Goal: Task Accomplishment & Management: Manage account settings

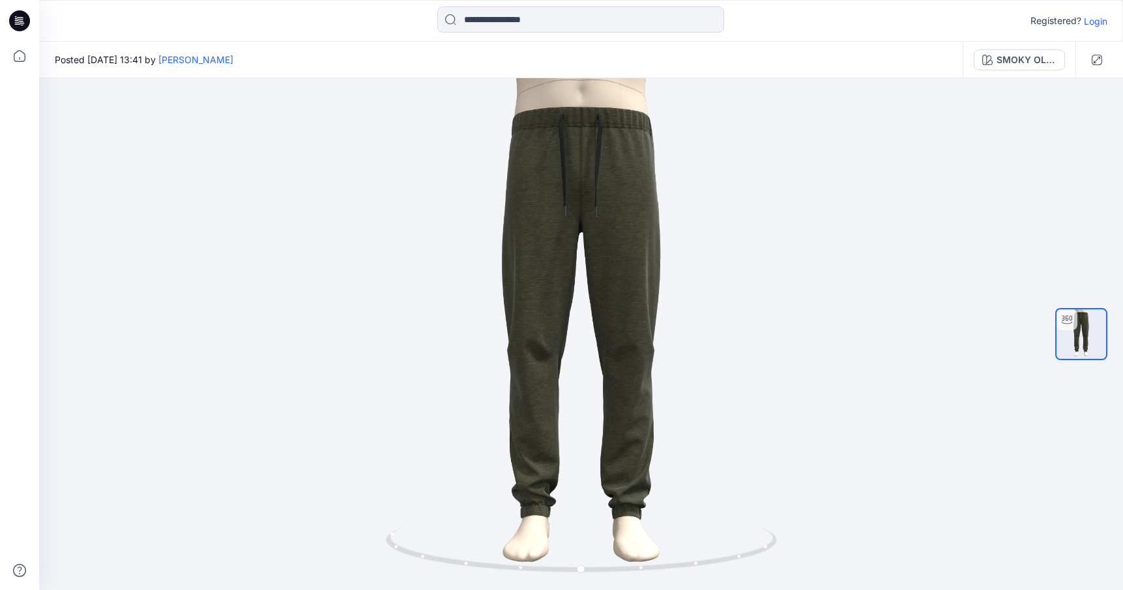
click at [1096, 20] on p "Login" at bounding box center [1095, 21] width 23 height 14
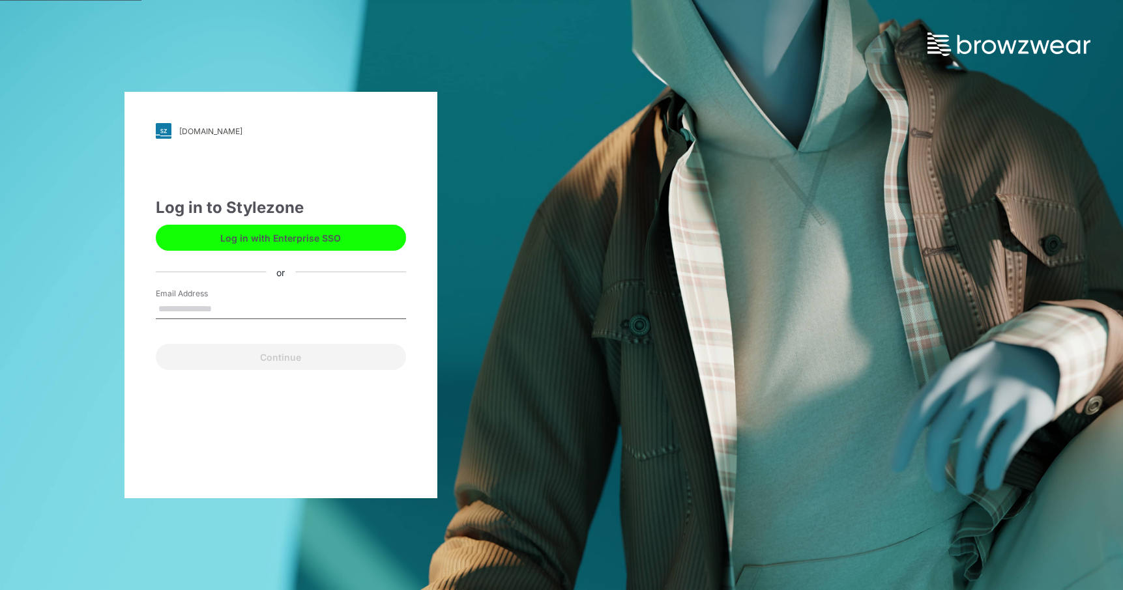
type input "**********"
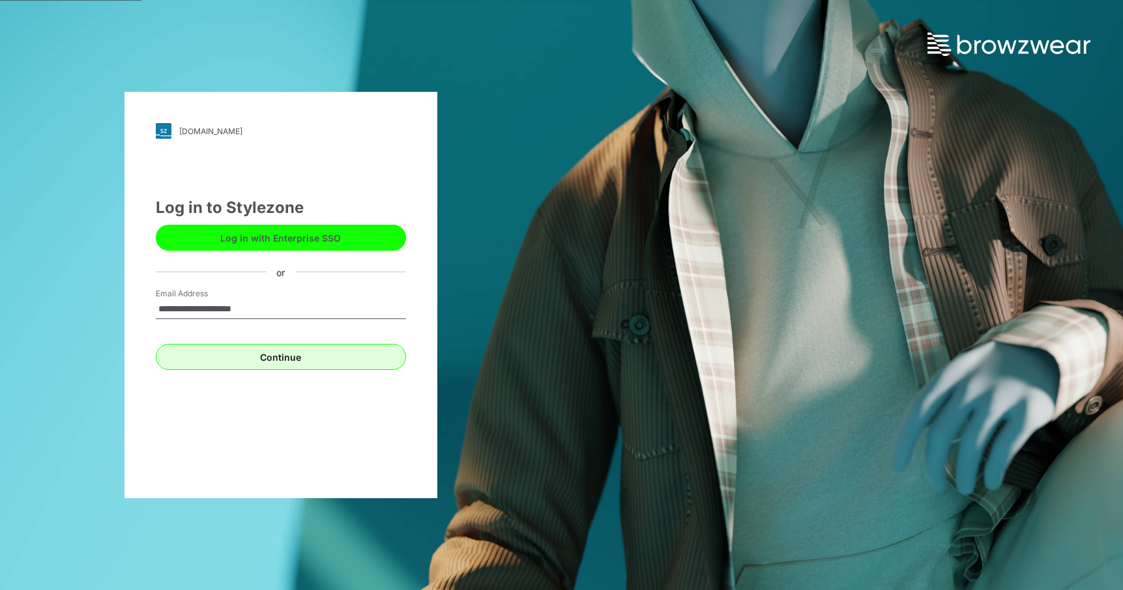
click at [278, 360] on button "Continue" at bounding box center [281, 357] width 250 height 26
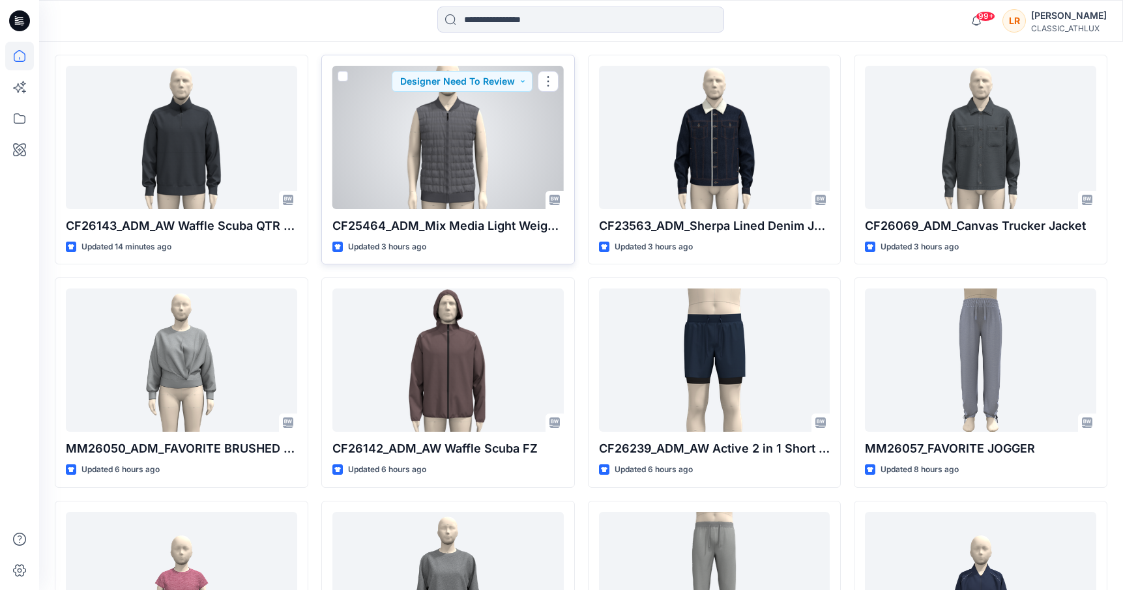
scroll to position [355, 0]
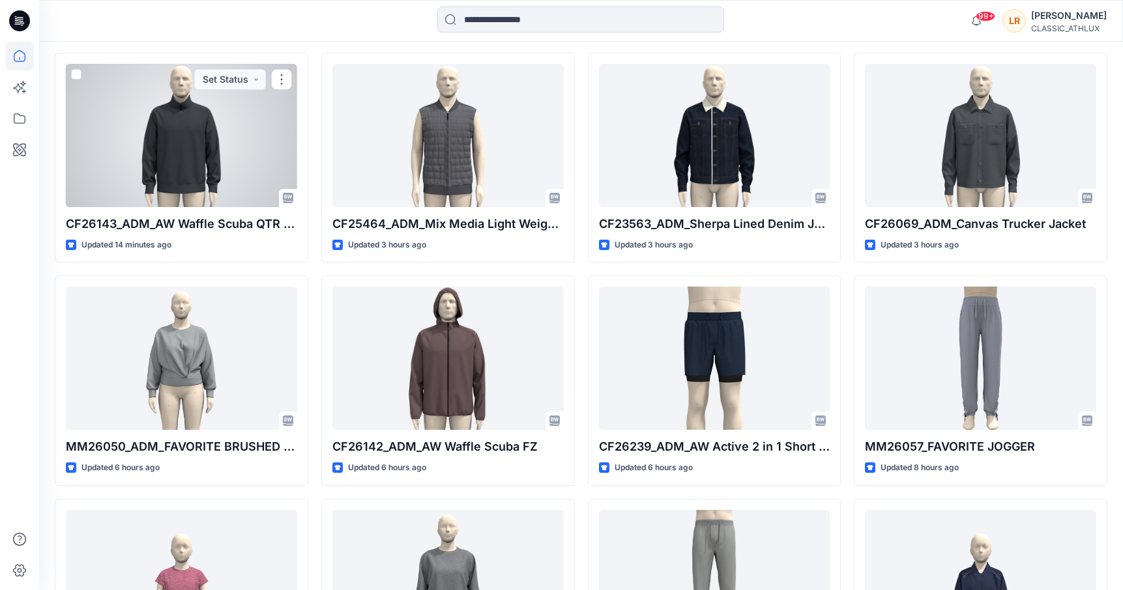
click at [150, 173] on div at bounding box center [181, 135] width 231 height 143
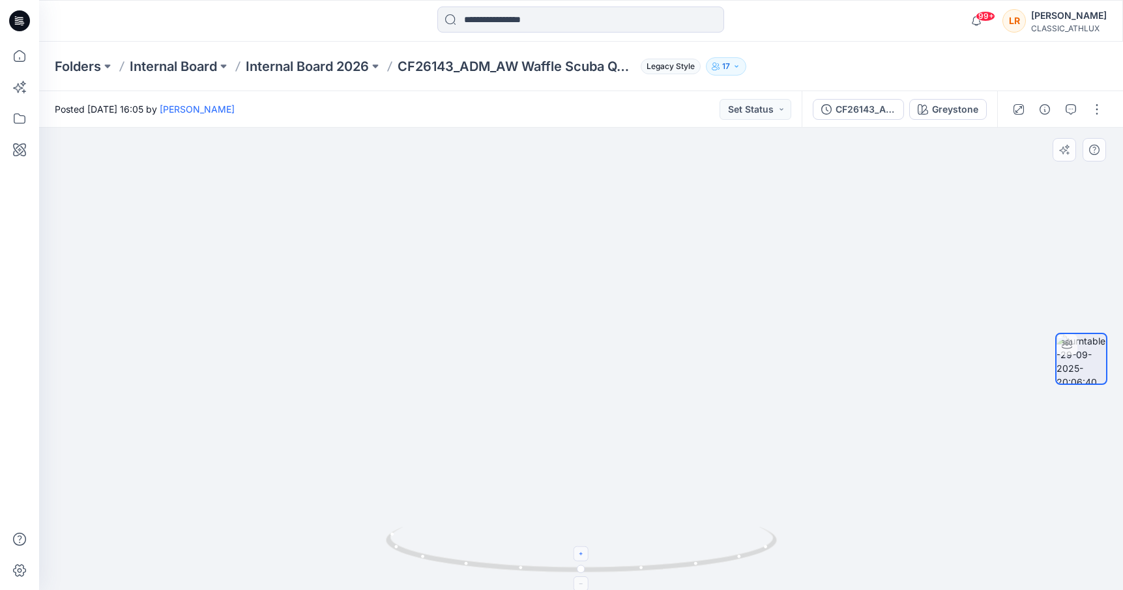
drag, startPoint x: 586, startPoint y: 562, endPoint x: 678, endPoint y: 550, distance: 92.6
click at [687, 550] on icon at bounding box center [583, 551] width 394 height 49
drag, startPoint x: 530, startPoint y: 560, endPoint x: 625, endPoint y: 534, distance: 98.5
click at [625, 534] on icon at bounding box center [583, 551] width 394 height 49
click at [957, 115] on div "Greystone" at bounding box center [955, 109] width 46 height 14
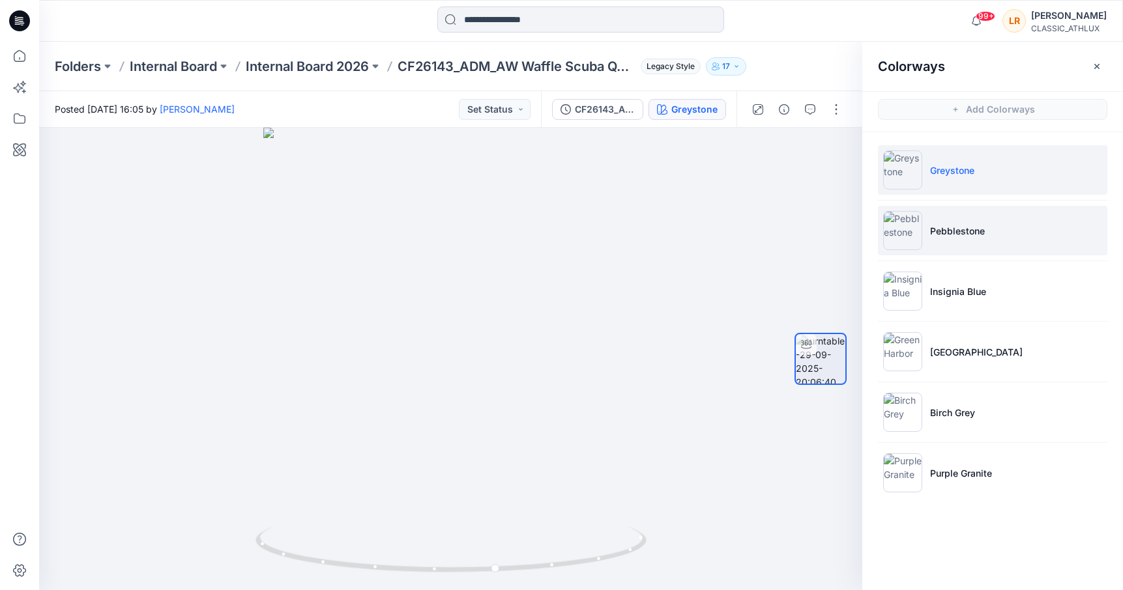
click at [961, 229] on p "Pebblestone" at bounding box center [957, 231] width 55 height 14
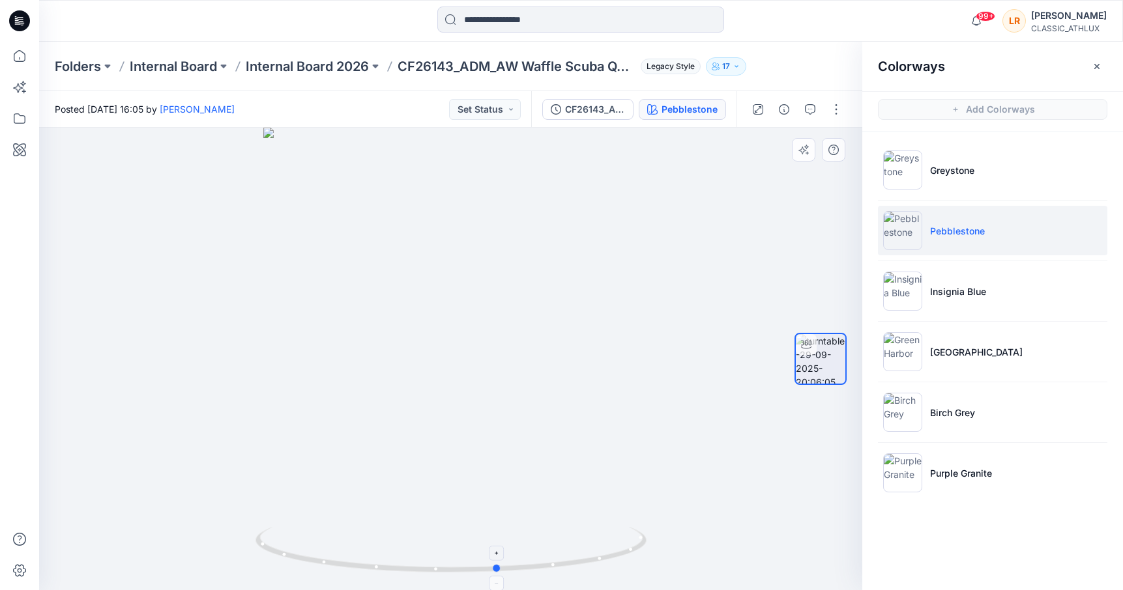
drag, startPoint x: 458, startPoint y: 568, endPoint x: 506, endPoint y: 557, distance: 48.7
click at [504, 557] on icon at bounding box center [452, 551] width 394 height 49
click at [512, 107] on button "Set Status" at bounding box center [485, 109] width 72 height 21
click at [462, 166] on p "Accepted" at bounding box center [452, 170] width 42 height 17
click at [319, 62] on p "Internal Board 2026" at bounding box center [307, 66] width 123 height 18
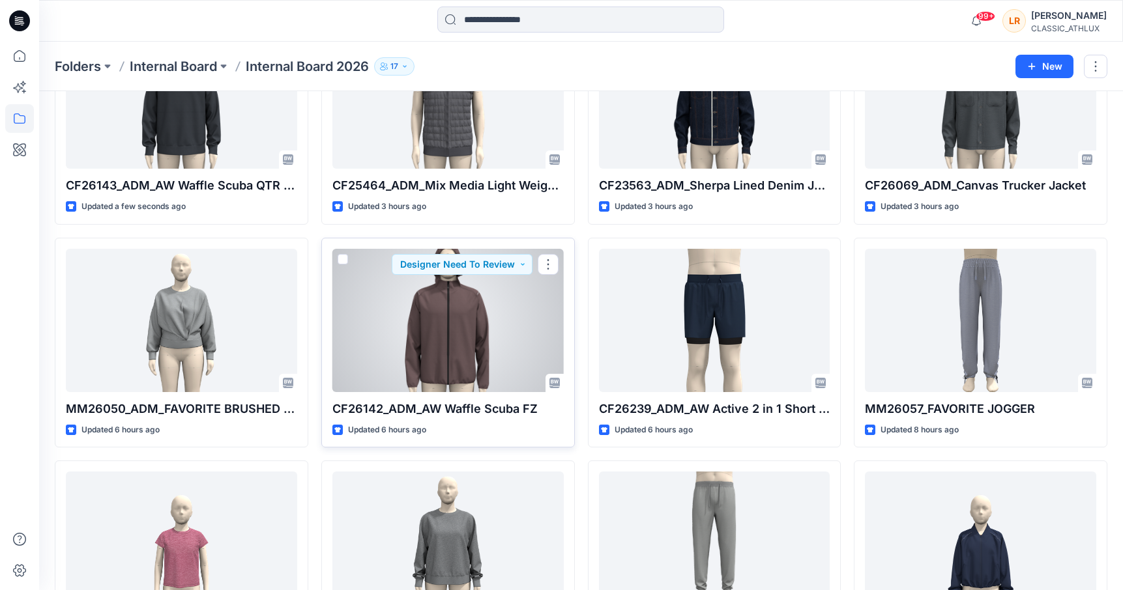
scroll to position [224, 0]
click at [504, 335] on div at bounding box center [447, 319] width 231 height 143
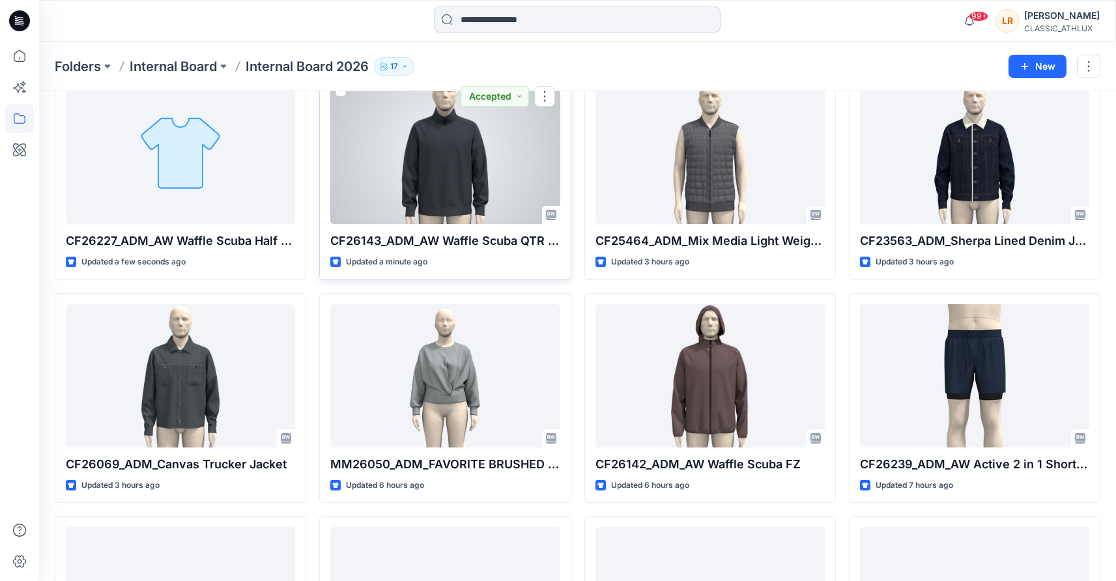
scroll to position [171, 0]
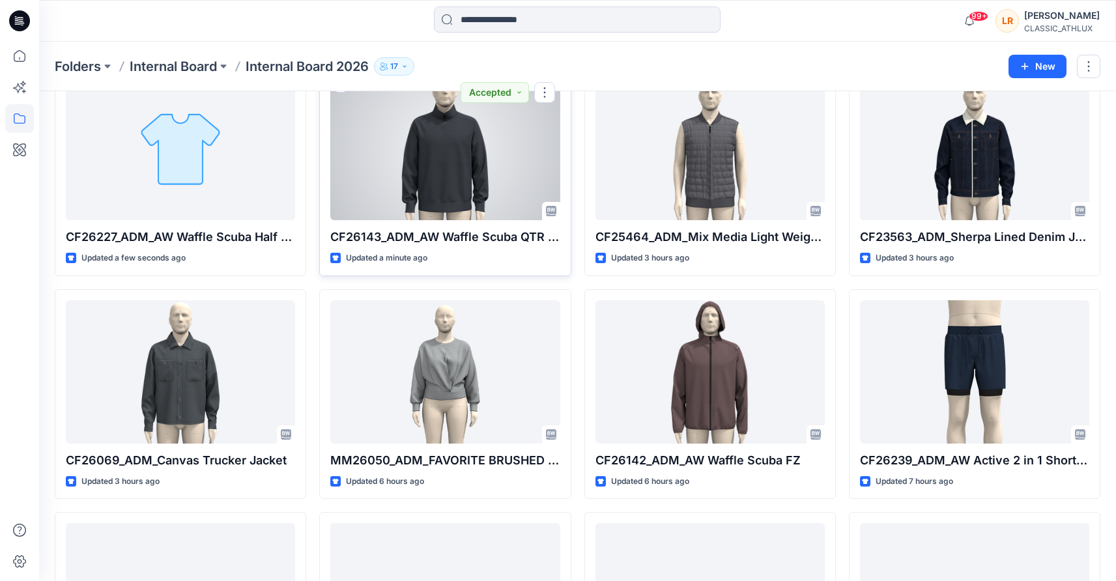
click at [495, 216] on div at bounding box center [444, 148] width 229 height 143
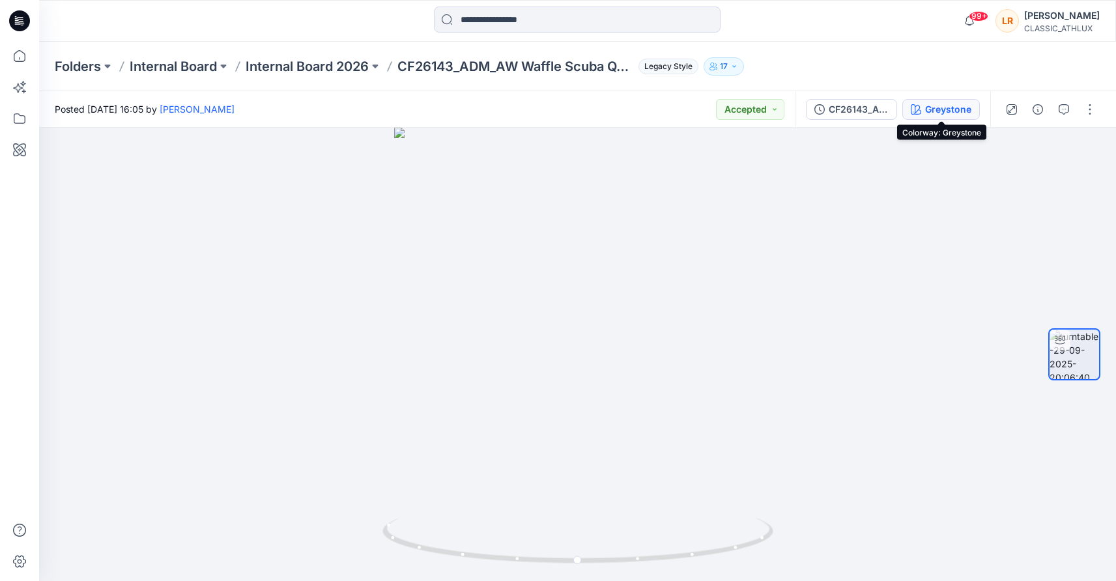
click at [935, 108] on div "Greystone" at bounding box center [948, 109] width 46 height 14
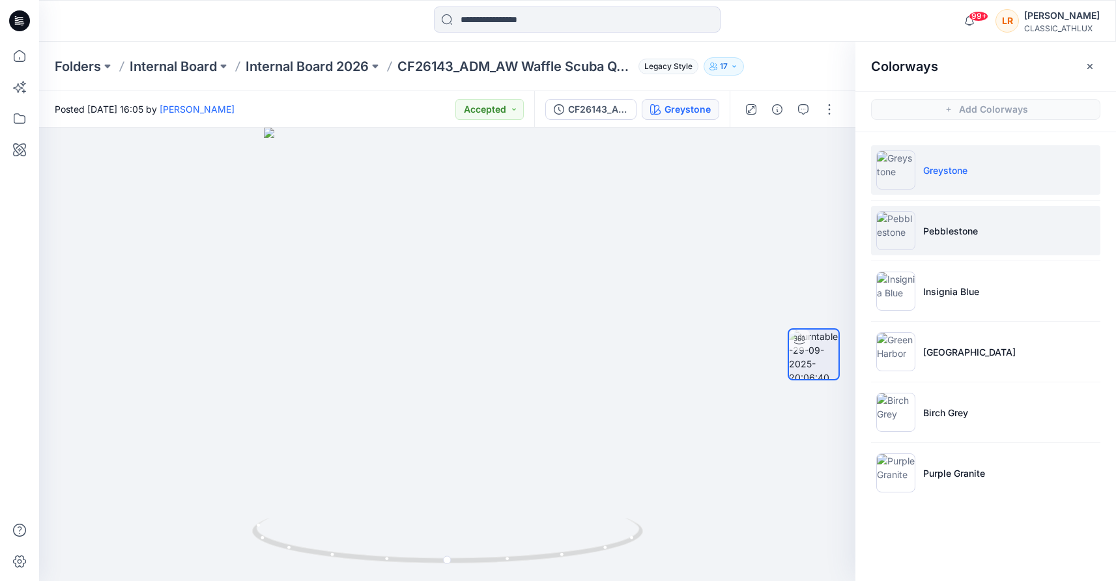
click at [954, 229] on p "Pebblestone" at bounding box center [951, 231] width 55 height 14
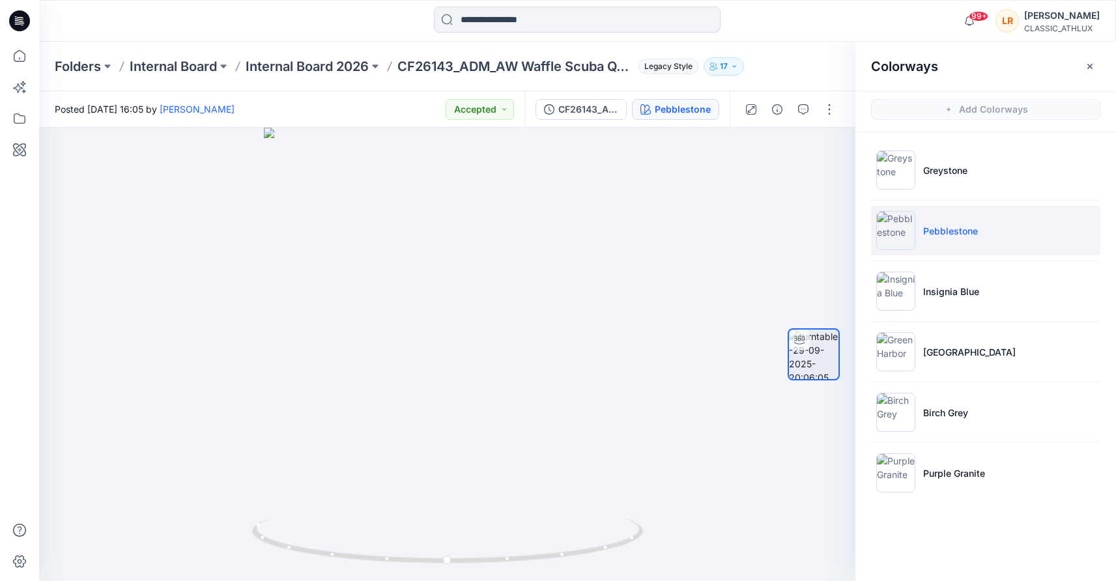
click at [952, 225] on p "Pebblestone" at bounding box center [951, 231] width 55 height 14
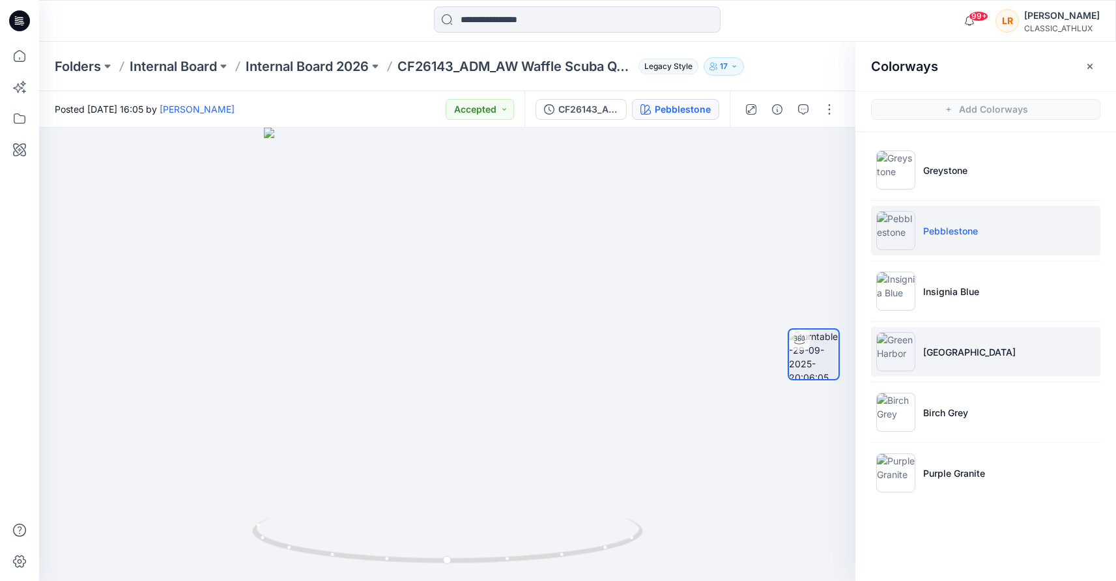
click at [940, 362] on li "Green Harbor" at bounding box center [985, 352] width 229 height 50
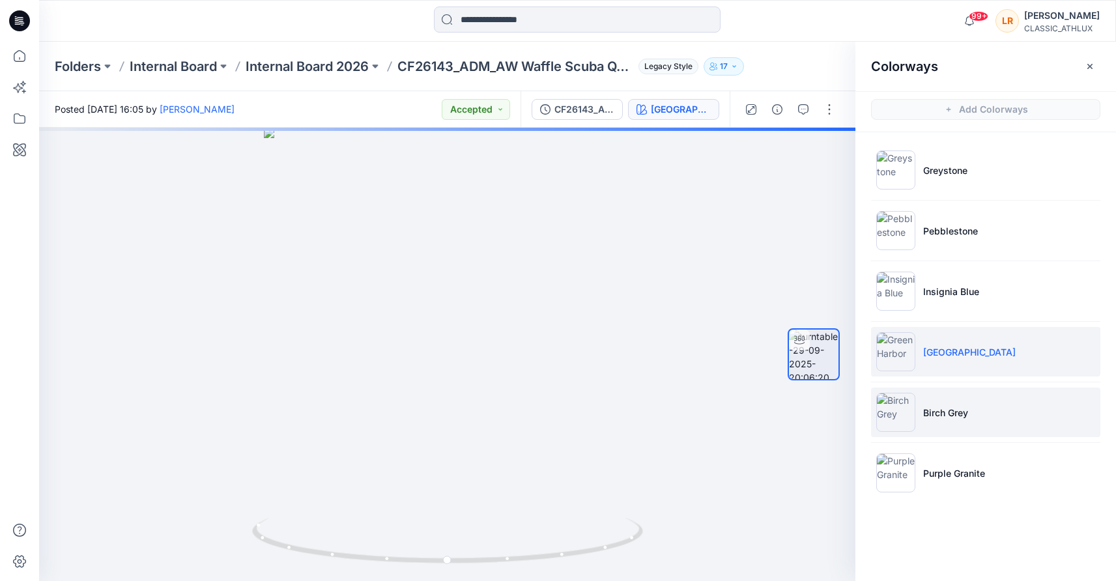
click at [939, 415] on p "Birch Grey" at bounding box center [946, 413] width 45 height 14
click at [944, 350] on p "Green Harbor" at bounding box center [970, 352] width 93 height 14
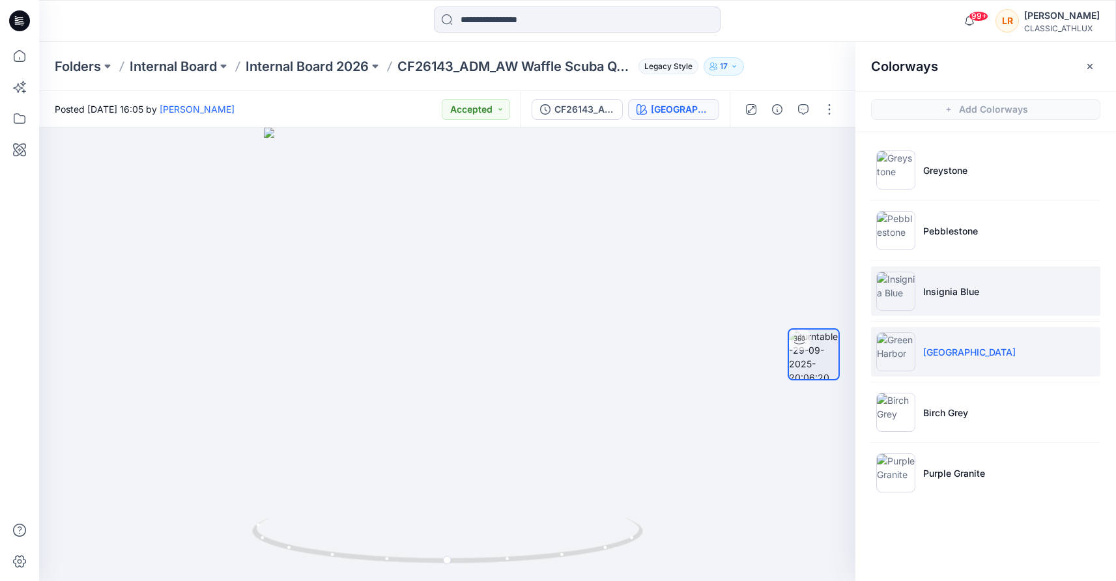
click at [948, 295] on p "Insignia Blue" at bounding box center [952, 292] width 56 height 14
